Goal: Transaction & Acquisition: Register for event/course

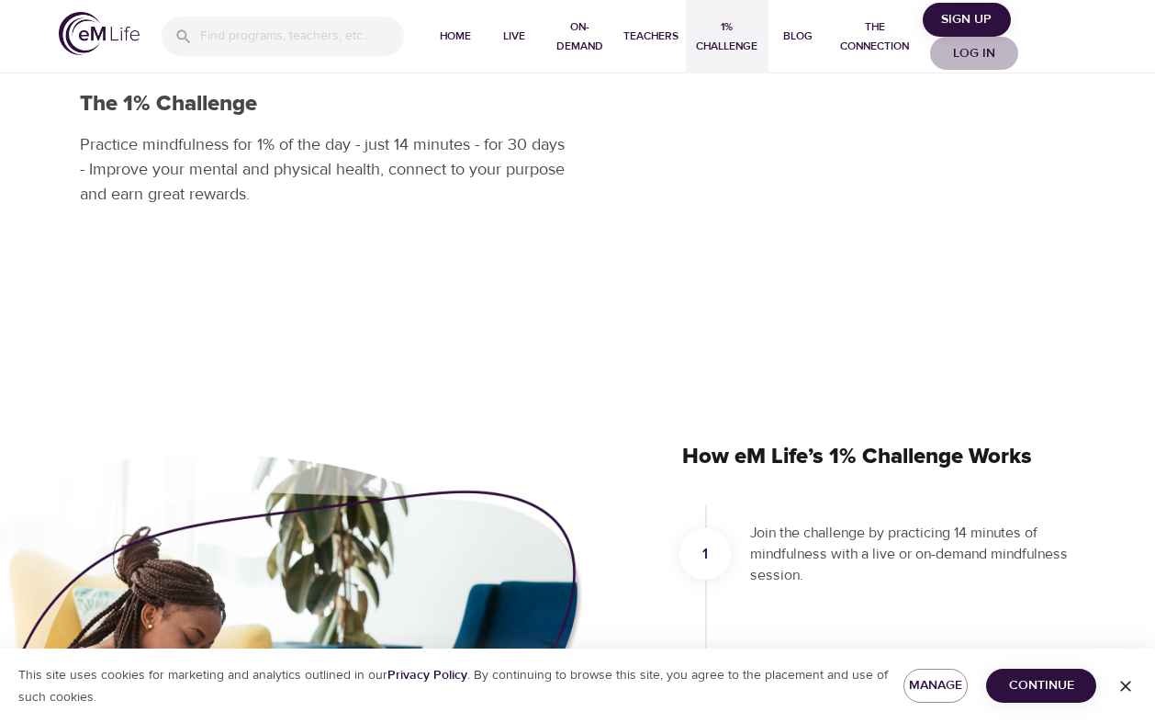
click at [978, 48] on span "Log in" at bounding box center [973, 53] width 73 height 23
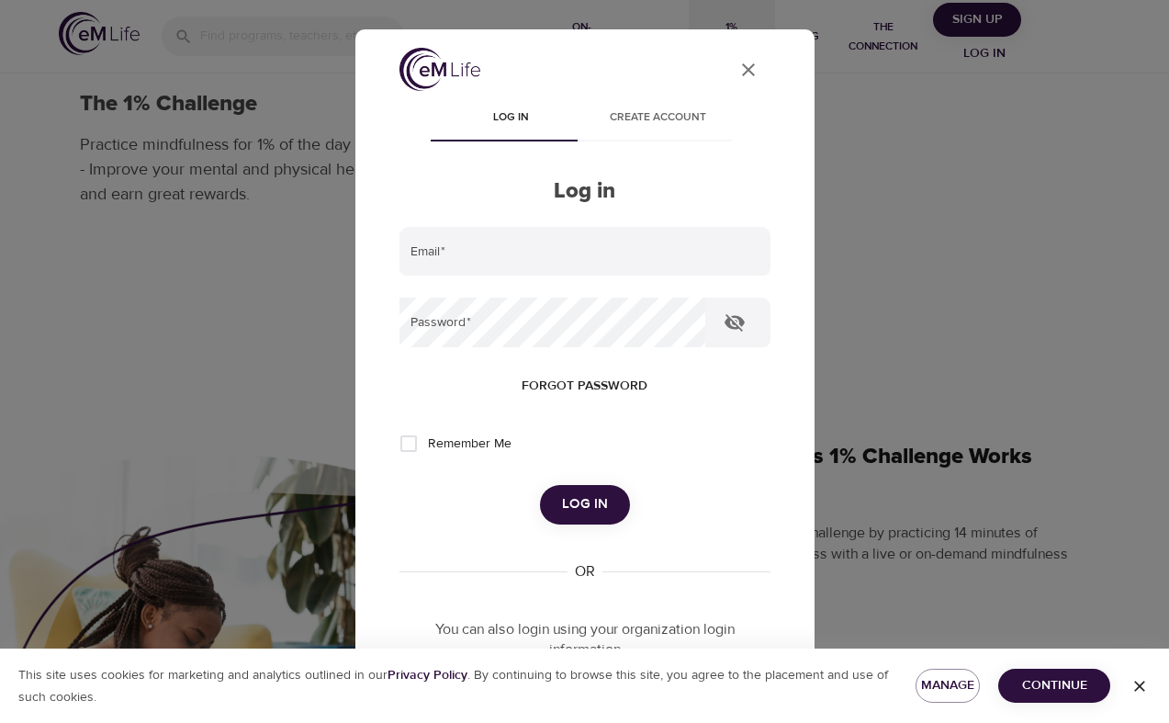
type input "[EMAIL_ADDRESS][US_STATE][DOMAIN_NAME]"
click at [583, 520] on button "Log in" at bounding box center [585, 504] width 90 height 39
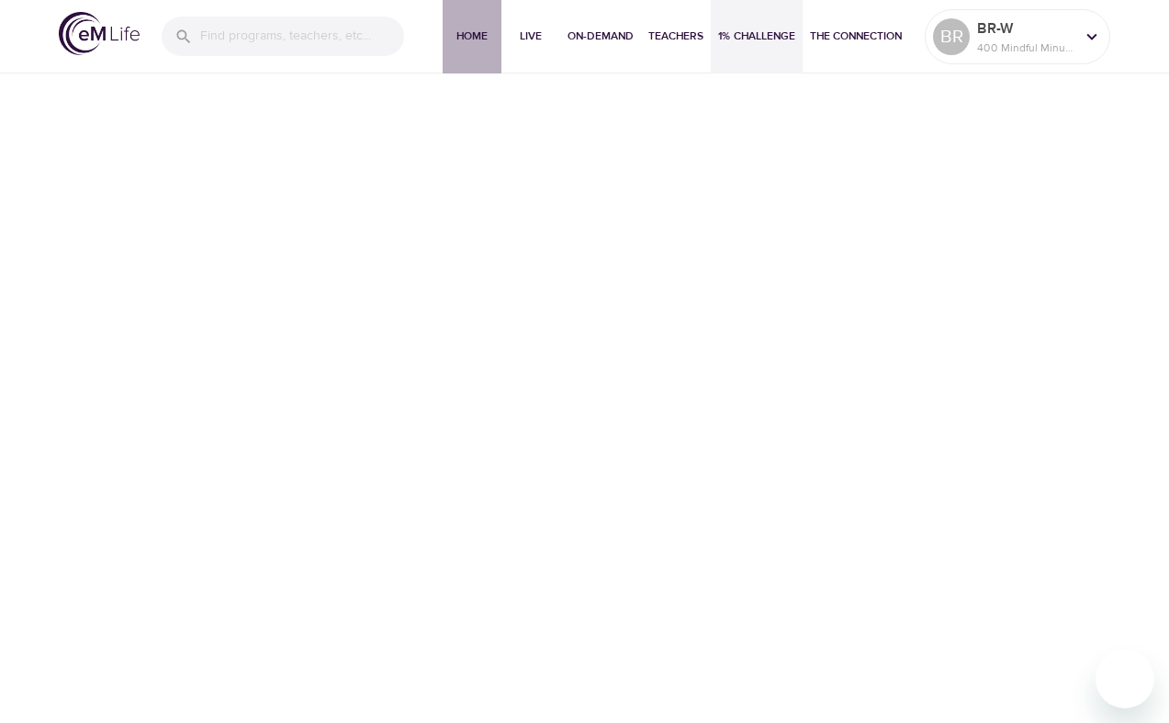
click at [488, 37] on span "Home" at bounding box center [472, 36] width 44 height 19
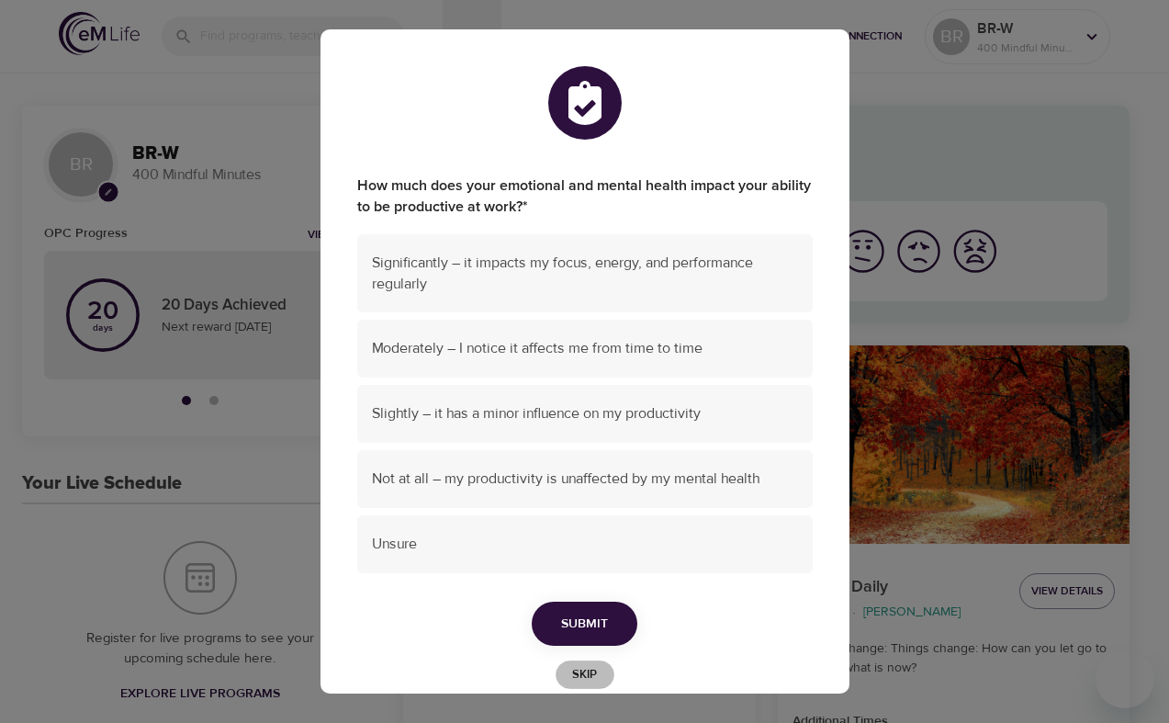
click at [576, 678] on span "Skip" at bounding box center [585, 674] width 40 height 21
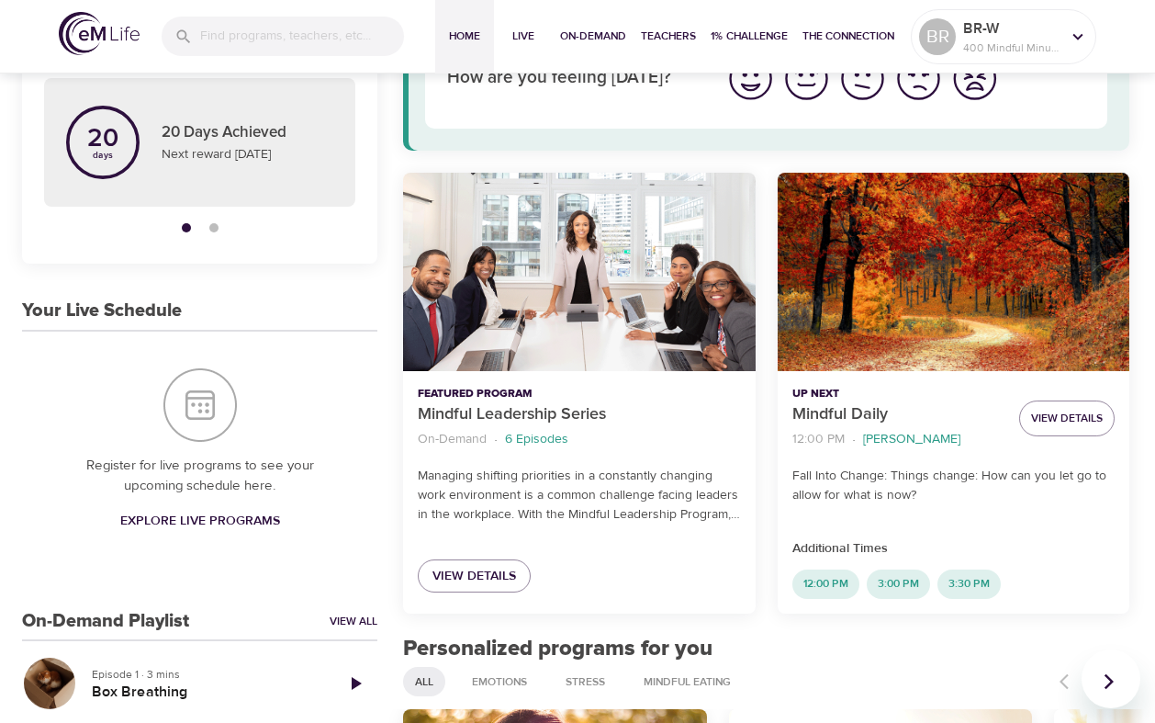
scroll to position [184, 0]
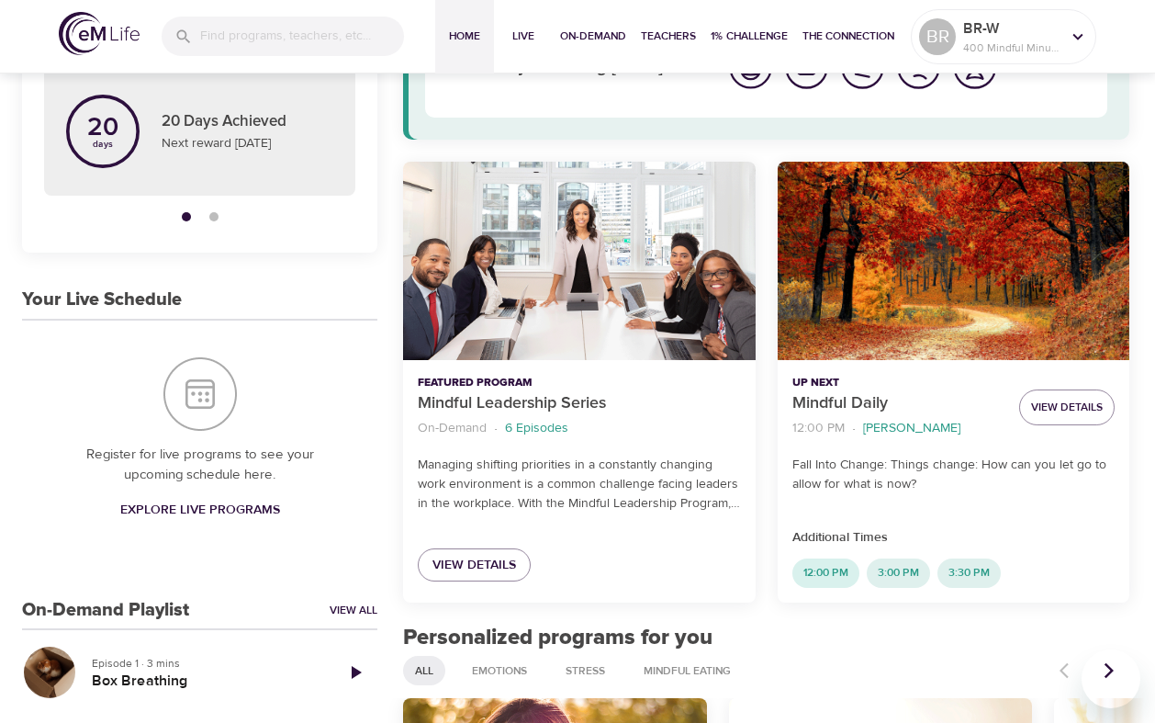
click at [815, 569] on span "12:00 PM" at bounding box center [825, 573] width 67 height 16
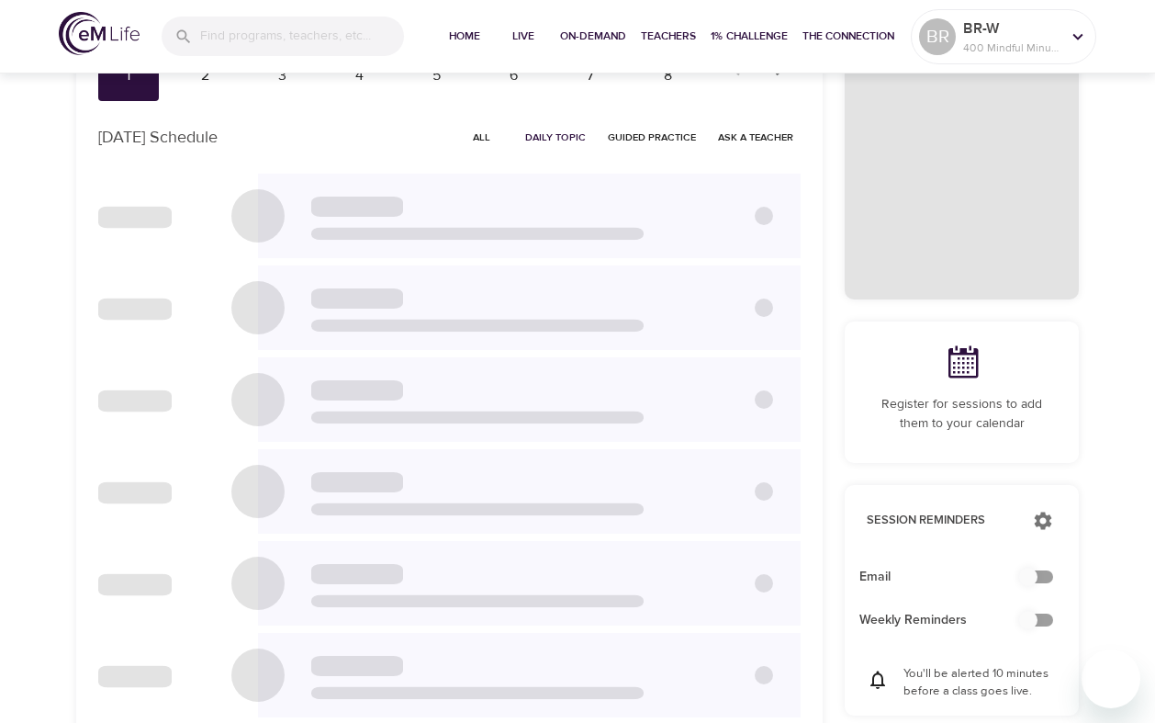
scroll to position [4, 0]
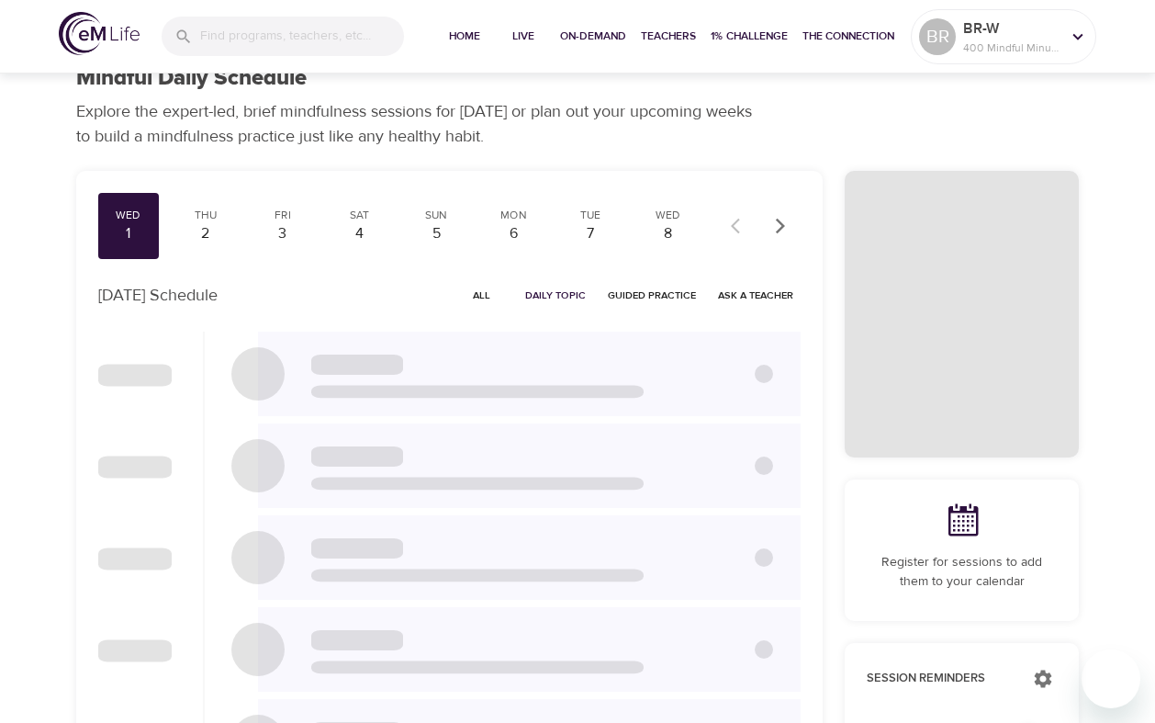
checkbox input "true"
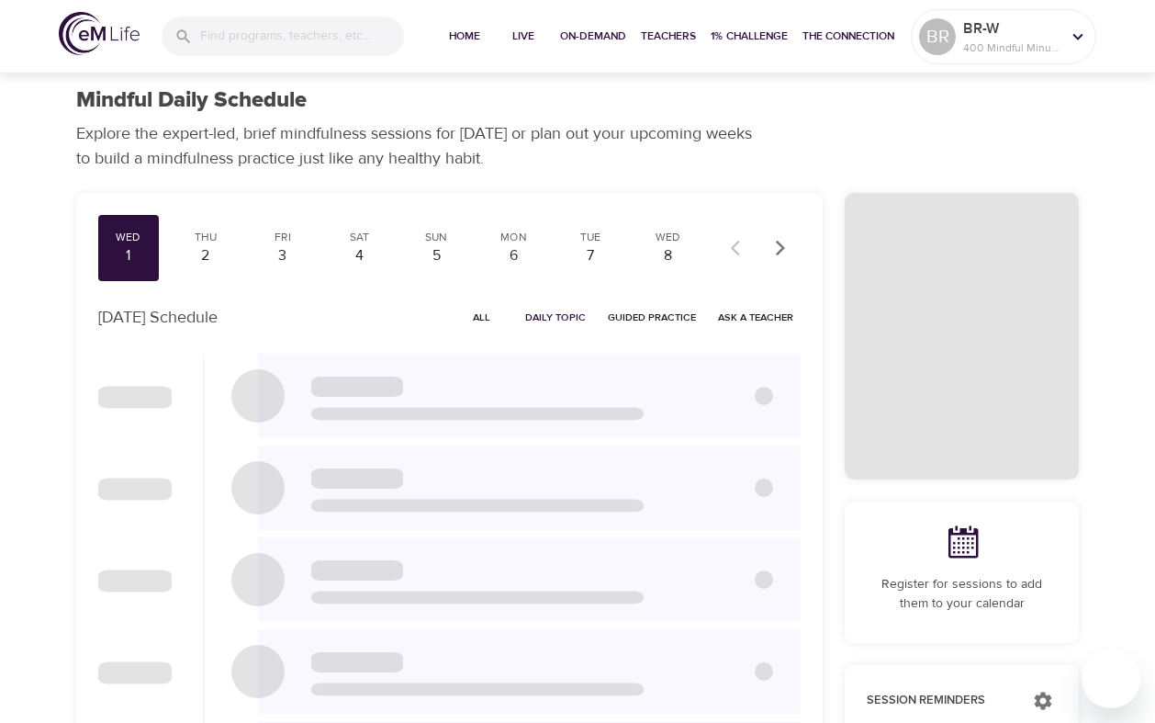
scroll to position [0, 0]
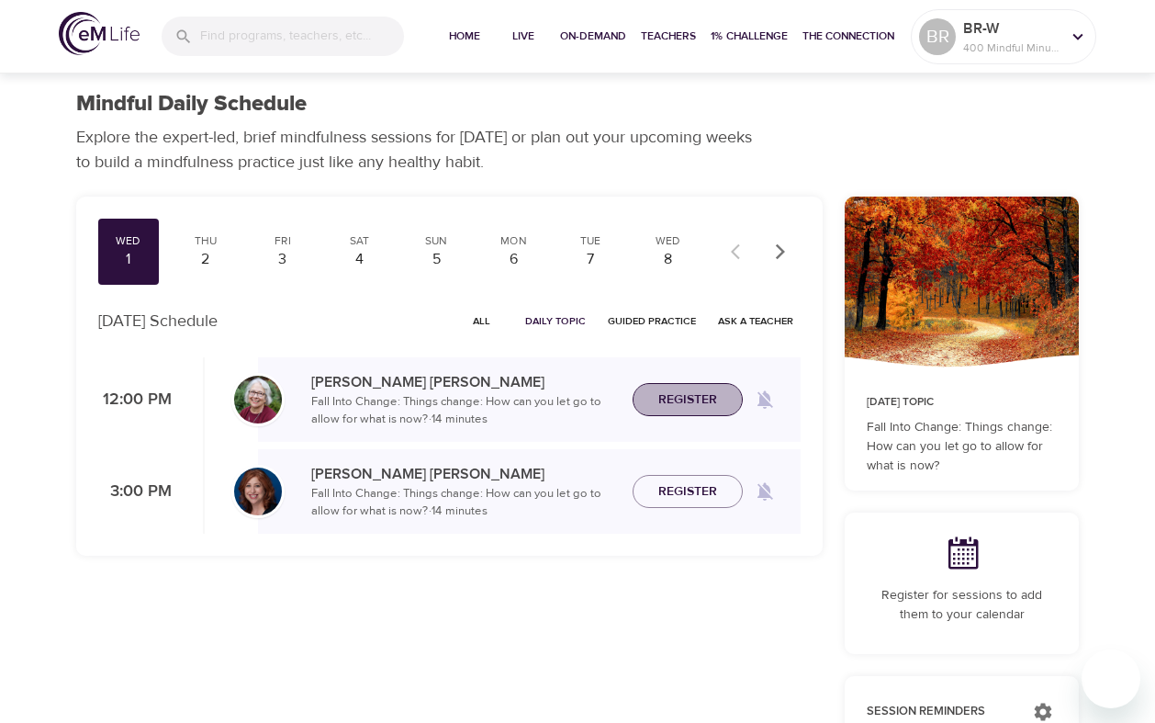
click at [717, 397] on span "Register" at bounding box center [687, 399] width 81 height 23
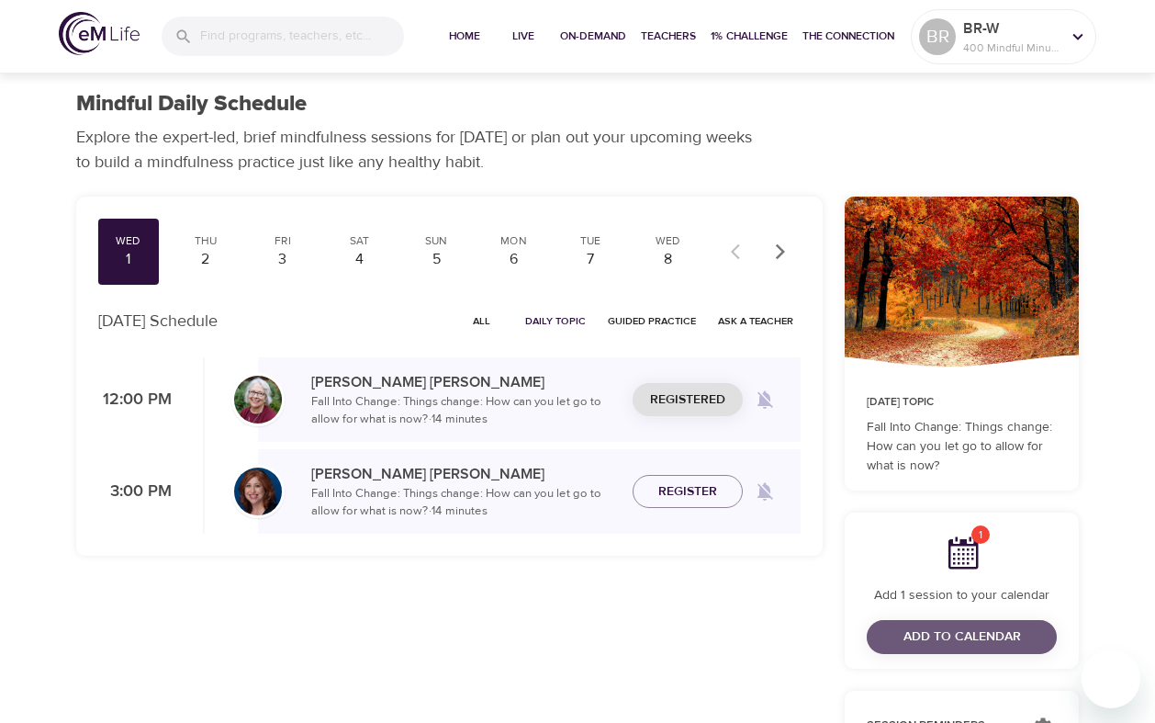
click at [970, 650] on button "Add to Calendar" at bounding box center [962, 637] width 190 height 34
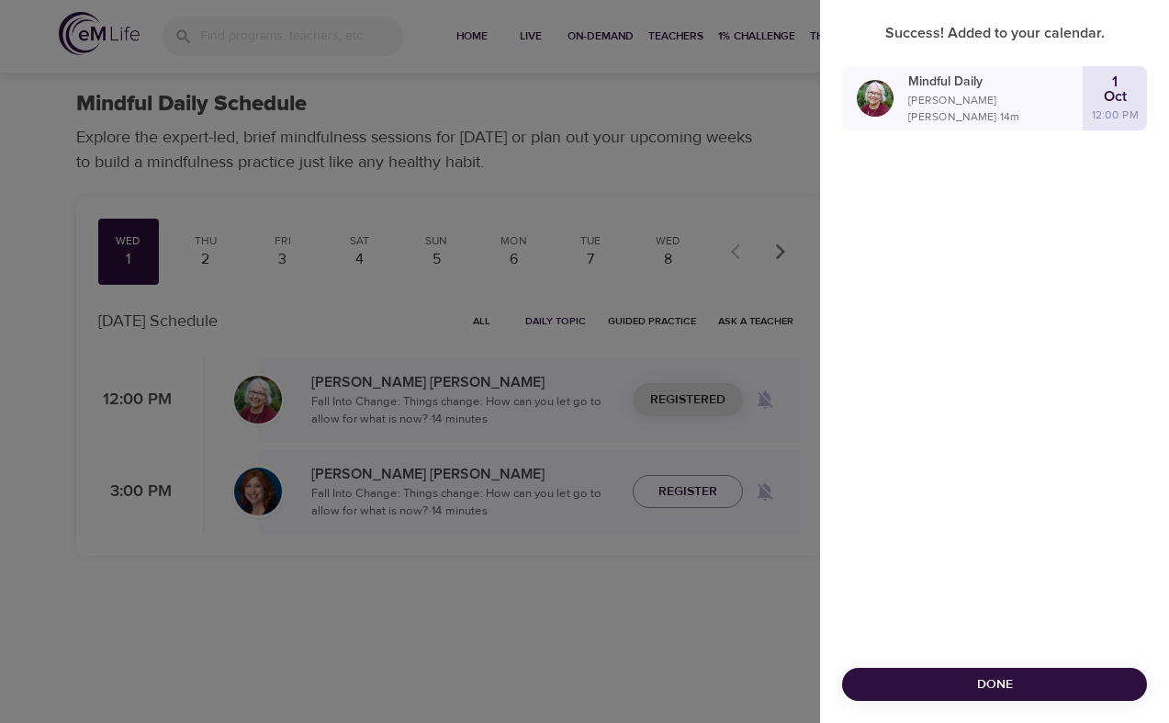
drag, startPoint x: 994, startPoint y: 683, endPoint x: 677, endPoint y: 457, distance: 389.8
click at [994, 683] on span "Done" at bounding box center [994, 684] width 275 height 23
